Goal: Task Accomplishment & Management: Use online tool/utility

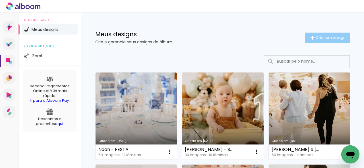
click at [310, 34] on iron-icon at bounding box center [312, 37] width 7 height 7
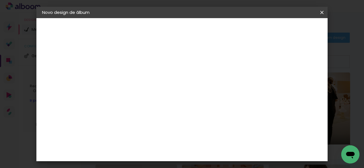
click at [135, 76] on input at bounding box center [135, 76] width 0 height 9
type input "[PERSON_NAME] - SMASH"
type paper-input "[PERSON_NAME] - SMASH"
click at [0, 0] on slot "Avançar" at bounding box center [0, 0] width 0 height 0
click at [180, 97] on paper-input-container at bounding box center [149, 91] width 61 height 13
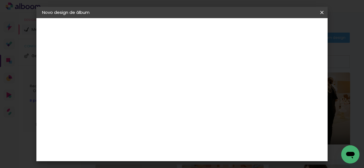
type input "GO"
type paper-input "GO"
click at [166, 122] on paper-item "Go image" at bounding box center [144, 129] width 50 height 15
drag, startPoint x: 299, startPoint y: 28, endPoint x: 285, endPoint y: 33, distance: 14.6
click at [0, 0] on slot "Avançar" at bounding box center [0, 0] width 0 height 0
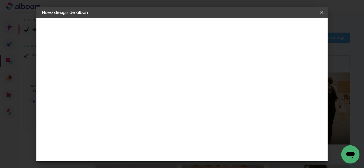
click at [157, 95] on input "text" at bounding box center [146, 99] width 22 height 9
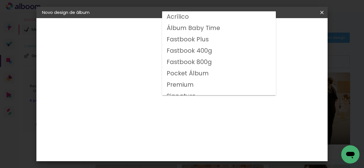
click at [0, 0] on slot "Fastbook 800g" at bounding box center [0, 0] width 0 height 0
type input "Fastbook 800g"
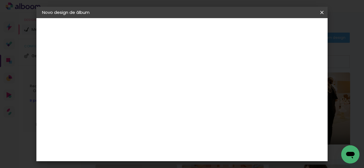
scroll to position [142, 0]
click at [173, 90] on span "15 × 15" at bounding box center [160, 97] width 26 height 15
click at [236, 24] on header "Modelo Escolha o modelo do álbum. Voltar Avançar" at bounding box center [173, 35] width 126 height 34
click at [228, 27] on paper-button "Avançar" at bounding box center [214, 30] width 28 height 10
click at [212, 30] on span "Iniciar design" at bounding box center [205, 32] width 13 height 8
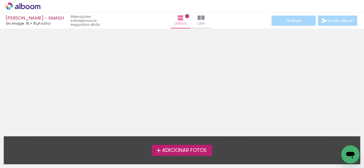
drag, startPoint x: 160, startPoint y: 154, endPoint x: 131, endPoint y: 166, distance: 30.9
click at [143, 161] on div "Adicionar Fotos Solte suas fotos aqui..." at bounding box center [182, 151] width 356 height 28
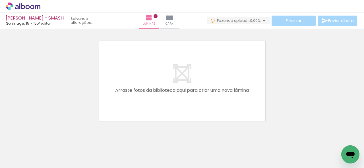
click at [47, 141] on iron-icon at bounding box center [44, 138] width 6 height 6
click at [50, 140] on div at bounding box center [56, 149] width 19 height 28
click at [45, 139] on iron-icon at bounding box center [44, 138] width 6 height 6
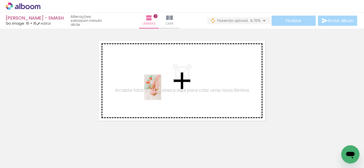
drag, startPoint x: 124, startPoint y: 150, endPoint x: 161, endPoint y: 92, distance: 68.7
click at [161, 92] on quentale-workspace at bounding box center [182, 84] width 364 height 168
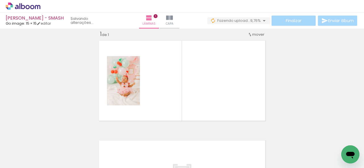
scroll to position [7, 0]
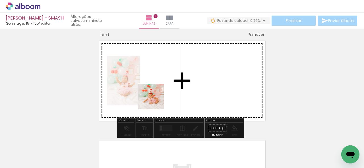
drag, startPoint x: 156, startPoint y: 148, endPoint x: 157, endPoint y: 95, distance: 52.8
click at [157, 95] on quentale-workspace at bounding box center [182, 84] width 364 height 168
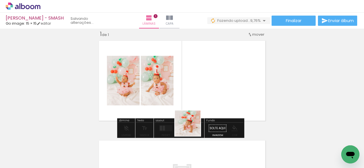
drag, startPoint x: 187, startPoint y: 139, endPoint x: 199, endPoint y: 103, distance: 38.7
click at [199, 103] on quentale-workspace at bounding box center [182, 84] width 364 height 168
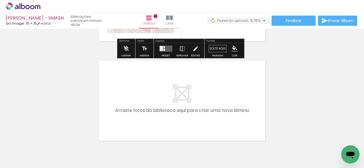
scroll to position [92, 0]
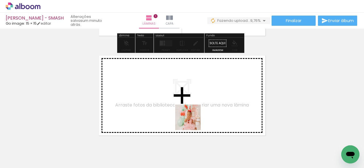
drag, startPoint x: 207, startPoint y: 137, endPoint x: 190, endPoint y: 120, distance: 24.1
click at [190, 120] on quentale-workspace at bounding box center [182, 84] width 364 height 168
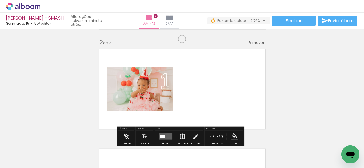
scroll to position [107, 0]
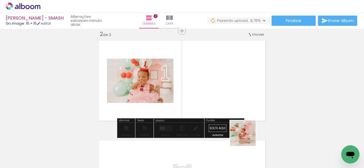
drag, startPoint x: 252, startPoint y: 150, endPoint x: 260, endPoint y: 137, distance: 15.8
click at [217, 105] on quentale-workspace at bounding box center [182, 84] width 364 height 168
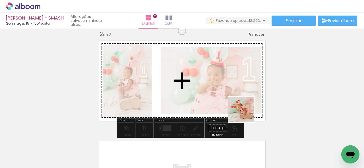
drag, startPoint x: 282, startPoint y: 151, endPoint x: 294, endPoint y: 147, distance: 13.0
click at [224, 96] on quentale-workspace at bounding box center [182, 84] width 364 height 168
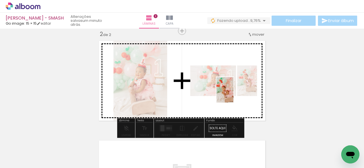
drag, startPoint x: 291, startPoint y: 138, endPoint x: 203, endPoint y: 139, distance: 87.5
click at [233, 94] on quentale-workspace at bounding box center [182, 84] width 364 height 168
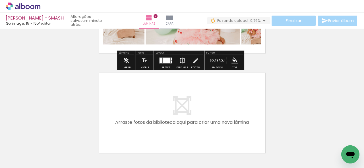
scroll to position [192, 0]
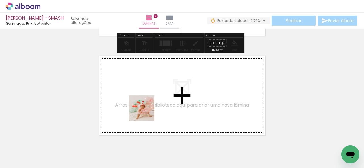
drag, startPoint x: 154, startPoint y: 145, endPoint x: 146, endPoint y: 113, distance: 32.9
click at [146, 113] on quentale-workspace at bounding box center [182, 84] width 364 height 168
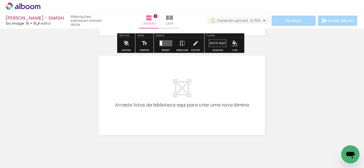
scroll to position [318, 0]
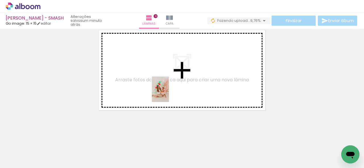
drag, startPoint x: 230, startPoint y: 141, endPoint x: 169, endPoint y: 94, distance: 76.9
click at [169, 94] on quentale-workspace at bounding box center [182, 84] width 364 height 168
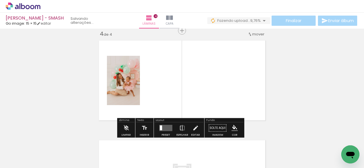
scroll to position [307, 0]
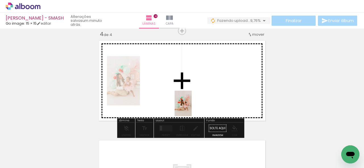
drag, startPoint x: 278, startPoint y: 151, endPoint x: 179, endPoint y: 97, distance: 113.0
click at [179, 97] on quentale-workspace at bounding box center [182, 84] width 364 height 168
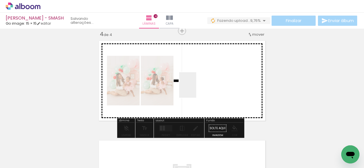
drag, startPoint x: 309, startPoint y: 155, endPoint x: 196, endPoint y: 89, distance: 130.6
click at [196, 89] on quentale-workspace at bounding box center [182, 84] width 364 height 168
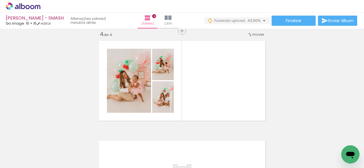
scroll to position [0, 398]
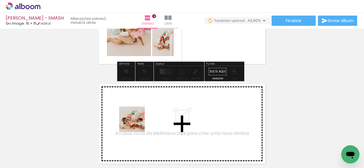
drag, startPoint x: 137, startPoint y: 129, endPoint x: 160, endPoint y: 142, distance: 26.7
click at [136, 122] on quentale-workspace at bounding box center [182, 84] width 364 height 168
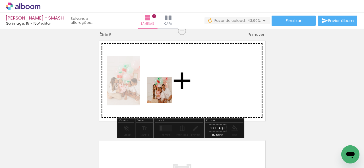
drag, startPoint x: 171, startPoint y: 149, endPoint x: 164, endPoint y: 93, distance: 56.4
click at [164, 93] on quentale-workspace at bounding box center [182, 84] width 364 height 168
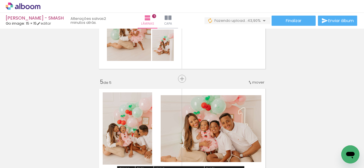
scroll to position [350, 0]
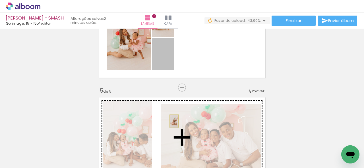
drag, startPoint x: 164, startPoint y: 62, endPoint x: 172, endPoint y: 121, distance: 59.3
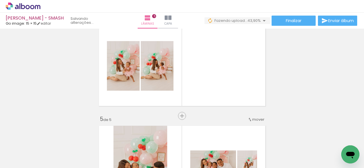
scroll to position [293, 0]
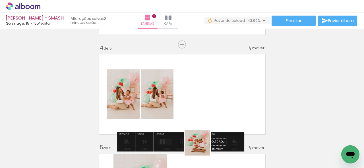
drag, startPoint x: 203, startPoint y: 153, endPoint x: 237, endPoint y: 153, distance: 34.7
click at [192, 108] on quentale-workspace at bounding box center [182, 84] width 364 height 168
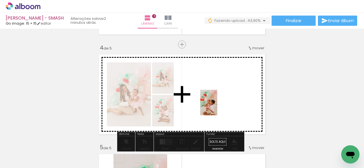
drag, startPoint x: 239, startPoint y: 157, endPoint x: 217, endPoint y: 107, distance: 54.5
click at [217, 107] on quentale-workspace at bounding box center [182, 84] width 364 height 168
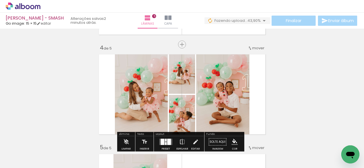
scroll to position [0, 484]
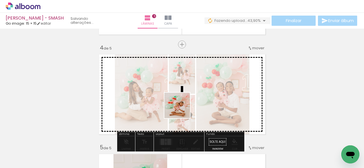
drag, startPoint x: 179, startPoint y: 133, endPoint x: 213, endPoint y: 149, distance: 37.5
click at [182, 107] on quentale-workspace at bounding box center [182, 84] width 364 height 168
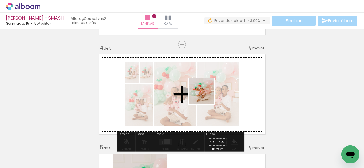
drag, startPoint x: 213, startPoint y: 149, endPoint x: 244, endPoint y: 146, distance: 30.9
click at [206, 95] on quentale-workspace at bounding box center [182, 84] width 364 height 168
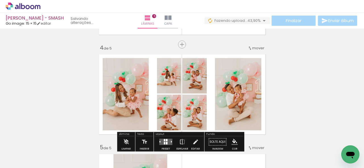
drag, startPoint x: 244, startPoint y: 147, endPoint x: 278, endPoint y: 154, distance: 34.4
click at [215, 97] on quentale-workspace at bounding box center [182, 84] width 364 height 168
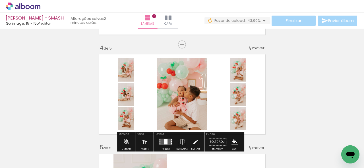
drag, startPoint x: 277, startPoint y: 154, endPoint x: 240, endPoint y: 109, distance: 57.5
click at [239, 108] on quentale-workspace at bounding box center [182, 84] width 364 height 168
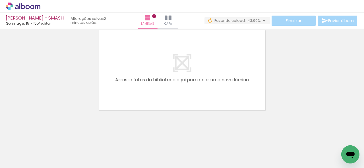
scroll to position [0, 253]
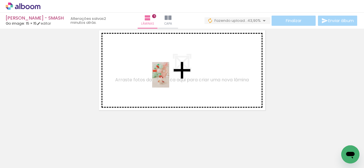
drag, startPoint x: 153, startPoint y: 155, endPoint x: 169, endPoint y: 79, distance: 77.4
click at [169, 79] on quentale-workspace at bounding box center [182, 84] width 364 height 168
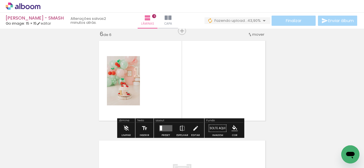
scroll to position [0, 628]
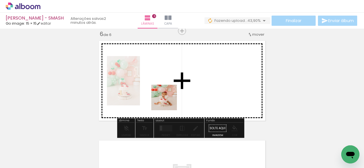
drag, startPoint x: 166, startPoint y: 155, endPoint x: 168, endPoint y: 99, distance: 56.0
click at [168, 99] on quentale-workspace at bounding box center [182, 84] width 364 height 168
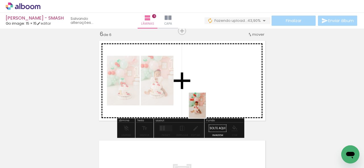
drag, startPoint x: 195, startPoint y: 160, endPoint x: 206, endPoint y: 109, distance: 51.4
click at [206, 109] on quentale-workspace at bounding box center [182, 84] width 364 height 168
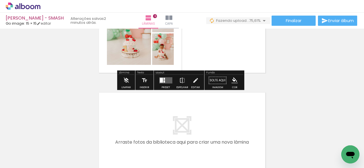
scroll to position [564, 0]
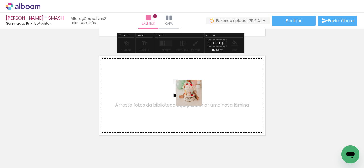
drag, startPoint x: 236, startPoint y: 149, endPoint x: 193, endPoint y: 97, distance: 67.4
click at [193, 97] on quentale-workspace at bounding box center [182, 84] width 364 height 168
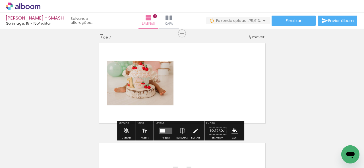
scroll to position [607, 0]
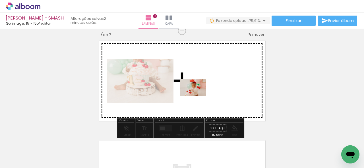
drag, startPoint x: 206, startPoint y: 149, endPoint x: 197, endPoint y: 97, distance: 52.7
click at [197, 97] on quentale-workspace at bounding box center [182, 84] width 364 height 168
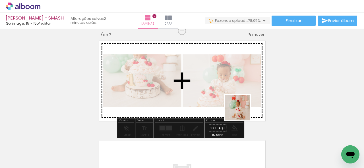
drag, startPoint x: 278, startPoint y: 155, endPoint x: 229, endPoint y: 87, distance: 83.4
click at [229, 87] on quentale-workspace at bounding box center [182, 84] width 364 height 168
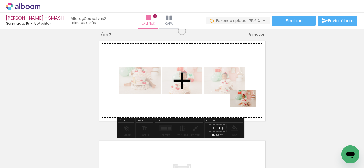
drag, startPoint x: 302, startPoint y: 151, endPoint x: 247, endPoint y: 105, distance: 71.8
click at [247, 106] on quentale-workspace at bounding box center [182, 84] width 364 height 168
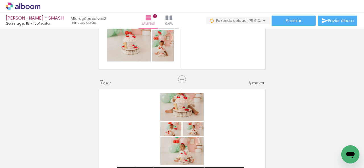
scroll to position [550, 0]
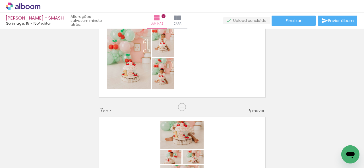
scroll to position [522, 0]
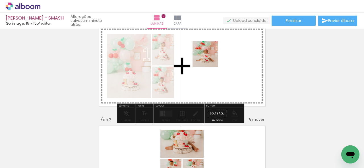
drag, startPoint x: 143, startPoint y: 141, endPoint x: 210, endPoint y: 57, distance: 107.4
click at [210, 57] on quentale-workspace at bounding box center [182, 84] width 364 height 168
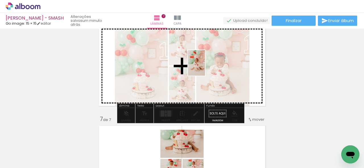
drag, startPoint x: 172, startPoint y: 162, endPoint x: 205, endPoint y: 67, distance: 100.3
click at [205, 67] on quentale-workspace at bounding box center [182, 84] width 364 height 168
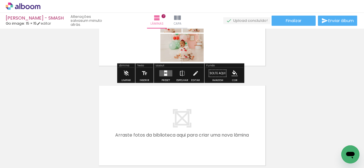
scroll to position [692, 0]
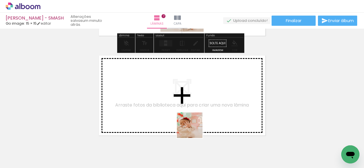
drag, startPoint x: 207, startPoint y: 150, endPoint x: 263, endPoint y: 165, distance: 57.7
click at [176, 109] on quentale-workspace at bounding box center [182, 84] width 364 height 168
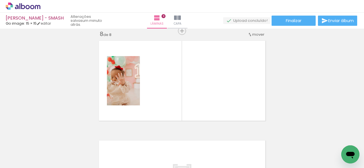
scroll to position [0, 878]
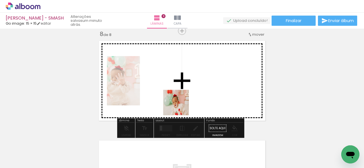
drag, startPoint x: 205, startPoint y: 152, endPoint x: 248, endPoint y: 142, distance: 43.8
click at [180, 106] on quentale-workspace at bounding box center [182, 84] width 364 height 168
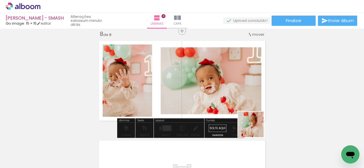
drag, startPoint x: 265, startPoint y: 147, endPoint x: 240, endPoint y: 137, distance: 26.7
click at [234, 91] on quentale-workspace at bounding box center [182, 84] width 364 height 168
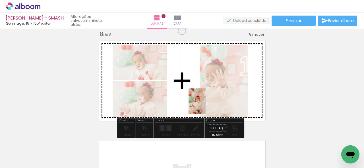
drag, startPoint x: 231, startPoint y: 159, endPoint x: 206, endPoint y: 99, distance: 64.6
click at [206, 99] on quentale-workspace at bounding box center [182, 84] width 364 height 168
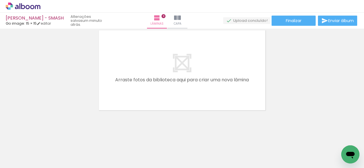
scroll to position [0, 989]
drag, startPoint x: 185, startPoint y: 157, endPoint x: 211, endPoint y: 147, distance: 28.6
click at [162, 109] on quentale-workspace at bounding box center [182, 84] width 364 height 168
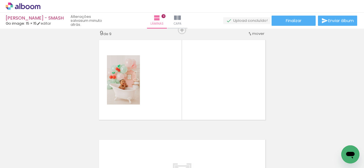
scroll to position [807, 0]
drag, startPoint x: 214, startPoint y: 151, endPoint x: 177, endPoint y: 100, distance: 63.1
click at [177, 100] on quentale-workspace at bounding box center [182, 84] width 364 height 168
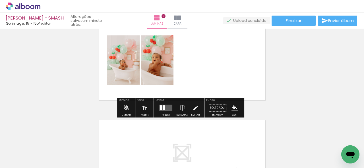
scroll to position [835, 0]
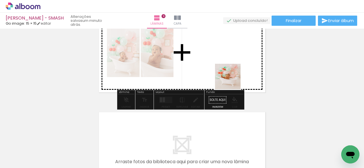
drag, startPoint x: 232, startPoint y: 81, endPoint x: 226, endPoint y: 53, distance: 29.1
click at [226, 53] on quentale-workspace at bounding box center [182, 84] width 364 height 168
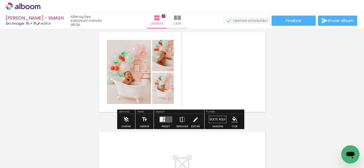
scroll to position [807, 0]
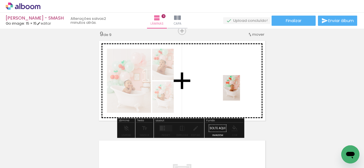
drag, startPoint x: 277, startPoint y: 136, endPoint x: 239, endPoint y: 92, distance: 58.0
click at [239, 92] on quentale-workspace at bounding box center [182, 84] width 364 height 168
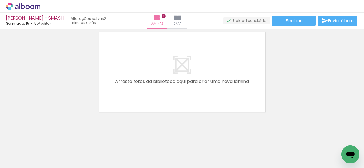
scroll to position [918, 0]
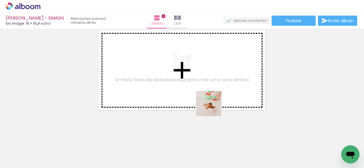
drag, startPoint x: 307, startPoint y: 158, endPoint x: 300, endPoint y: 135, distance: 24.4
click at [193, 92] on quentale-workspace at bounding box center [182, 84] width 364 height 168
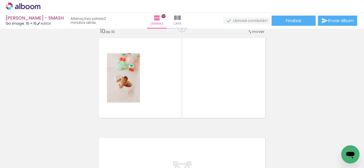
scroll to position [907, 0]
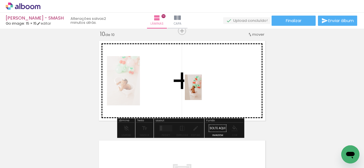
drag, startPoint x: 338, startPoint y: 146, endPoint x: 202, endPoint y: 92, distance: 146.6
click at [202, 92] on quentale-workspace at bounding box center [182, 84] width 364 height 168
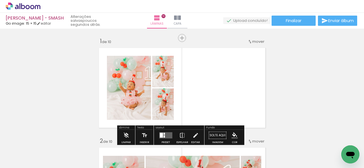
scroll to position [28, 0]
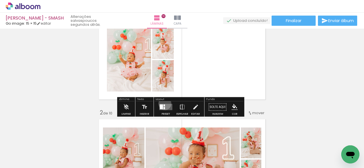
click at [163, 104] on div at bounding box center [165, 107] width 15 height 11
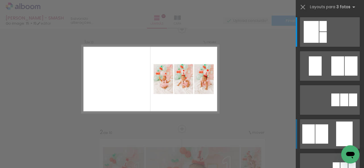
scroll to position [7, 0]
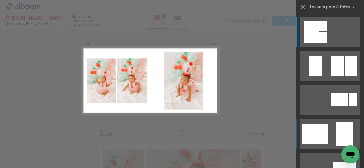
click at [326, 43] on div at bounding box center [322, 37] width 7 height 11
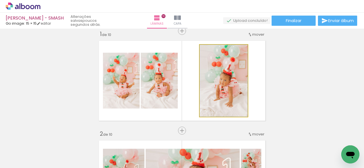
click at [214, 101] on quentale-photo at bounding box center [223, 81] width 48 height 72
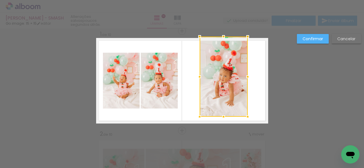
drag, startPoint x: 221, startPoint y: 46, endPoint x: 224, endPoint y: 34, distance: 12.4
click at [224, 34] on div at bounding box center [223, 36] width 11 height 11
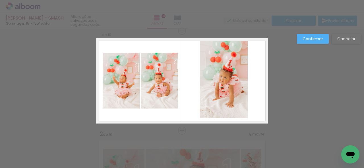
click at [239, 71] on quentale-photo at bounding box center [223, 78] width 48 height 80
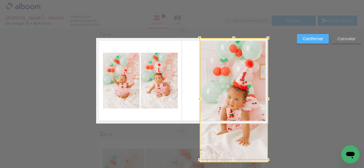
drag, startPoint x: 255, startPoint y: 78, endPoint x: 277, endPoint y: 82, distance: 22.7
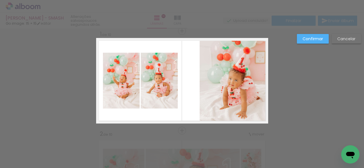
click at [207, 95] on quentale-photo at bounding box center [233, 81] width 68 height 86
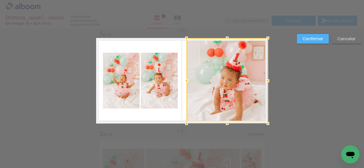
drag, startPoint x: 198, startPoint y: 81, endPoint x: 173, endPoint y: 80, distance: 24.7
click at [173, 80] on album-spread "1 de 10" at bounding box center [182, 81] width 172 height 86
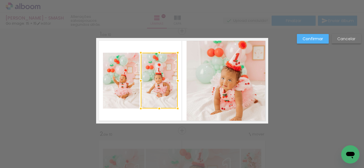
click at [0, 0] on slot "Confirmar" at bounding box center [0, 0] width 0 height 0
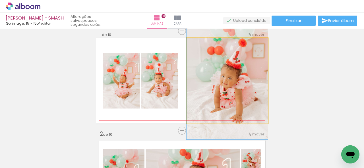
drag, startPoint x: 230, startPoint y: 88, endPoint x: 227, endPoint y: 86, distance: 3.2
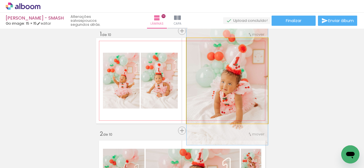
drag, startPoint x: 252, startPoint y: 78, endPoint x: 249, endPoint y: 83, distance: 6.2
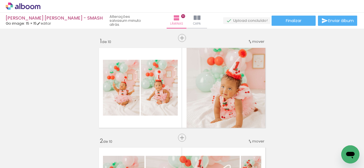
scroll to position [7, 0]
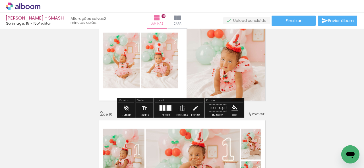
scroll to position [36, 0]
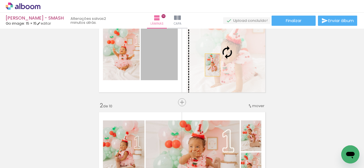
drag, startPoint x: 163, startPoint y: 70, endPoint x: 210, endPoint y: 65, distance: 47.1
click at [0, 0] on slot at bounding box center [0, 0] width 0 height 0
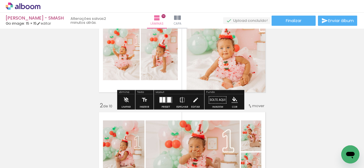
scroll to position [7, 0]
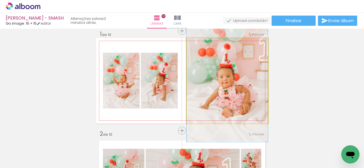
drag, startPoint x: 254, startPoint y: 77, endPoint x: 249, endPoint y: 79, distance: 4.5
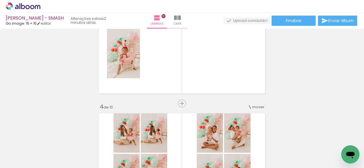
scroll to position [0, 183]
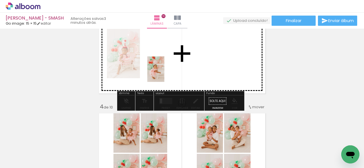
drag, startPoint x: 192, startPoint y: 153, endPoint x: 199, endPoint y: 81, distance: 72.5
click at [164, 71] on quentale-workspace at bounding box center [182, 84] width 364 height 168
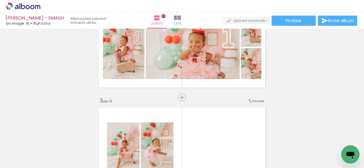
scroll to position [149, 0]
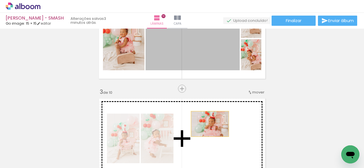
drag, startPoint x: 201, startPoint y: 44, endPoint x: 207, endPoint y: 124, distance: 80.4
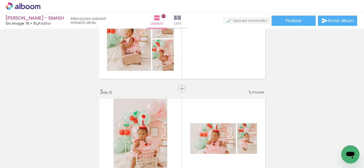
scroll to position [121, 0]
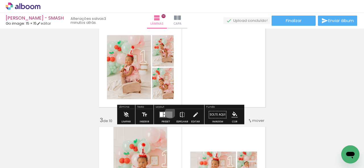
click at [169, 113] on quentale-layouter at bounding box center [165, 115] width 13 height 6
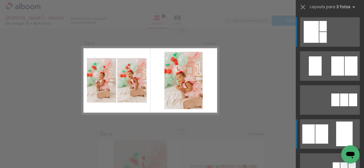
scroll to position [107, 0]
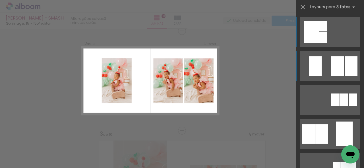
click at [326, 32] on div at bounding box center [322, 26] width 7 height 11
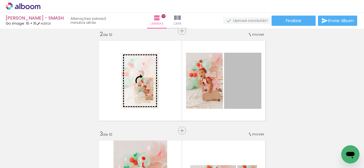
drag, startPoint x: 238, startPoint y: 89, endPoint x: 143, endPoint y: 89, distance: 94.9
click at [0, 0] on slot at bounding box center [0, 0] width 0 height 0
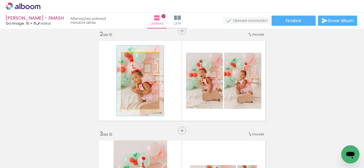
drag, startPoint x: 130, startPoint y: 58, endPoint x: 134, endPoint y: 58, distance: 4.0
type paper-slider "125"
click at [135, 58] on div at bounding box center [137, 58] width 5 height 5
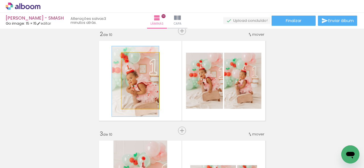
drag, startPoint x: 147, startPoint y: 86, endPoint x: 170, endPoint y: 85, distance: 23.9
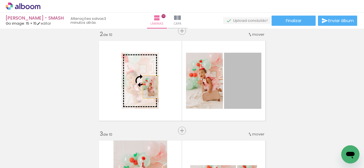
drag, startPoint x: 250, startPoint y: 89, endPoint x: 138, endPoint y: 87, distance: 111.7
click at [0, 0] on slot at bounding box center [0, 0] width 0 height 0
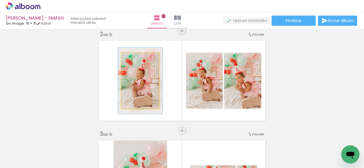
click at [133, 57] on div at bounding box center [136, 58] width 9 height 9
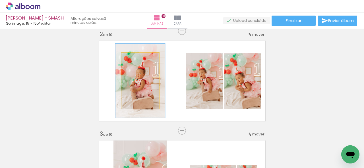
drag, startPoint x: 135, startPoint y: 58, endPoint x: 149, endPoint y: 68, distance: 16.7
type paper-slider "134"
click at [138, 60] on div at bounding box center [139, 58] width 5 height 5
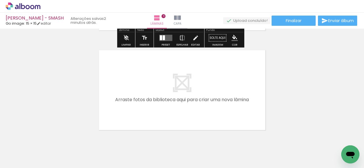
scroll to position [1104, 0]
